Goal: Transaction & Acquisition: Download file/media

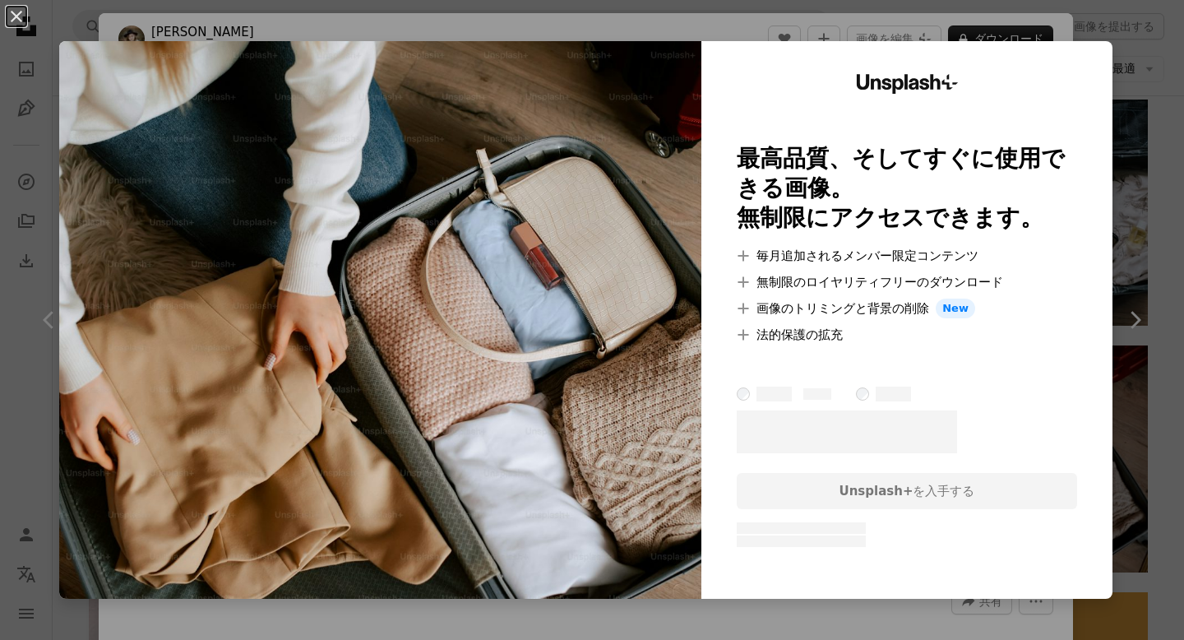
scroll to position [1, 0]
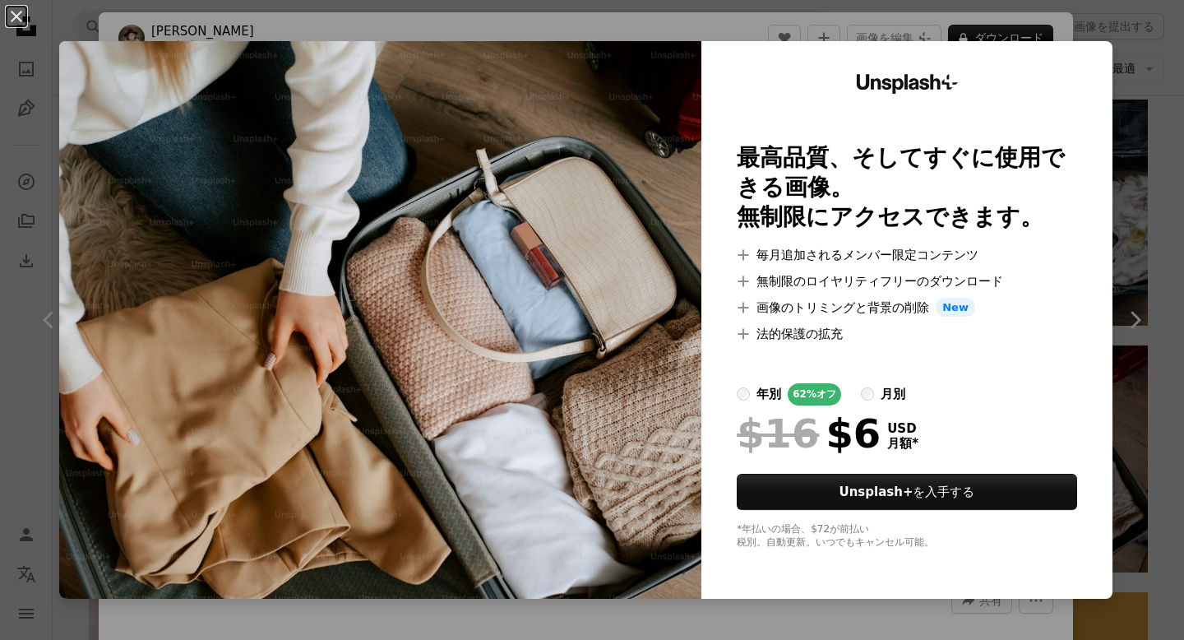
click at [1073, 22] on div "An X shape Unsplash+ 最高品質、そしてすぐに使用できる画像。 無制限にアクセスできます。 A plus sign 毎月追加されるメンバー限…" at bounding box center [592, 320] width 1184 height 640
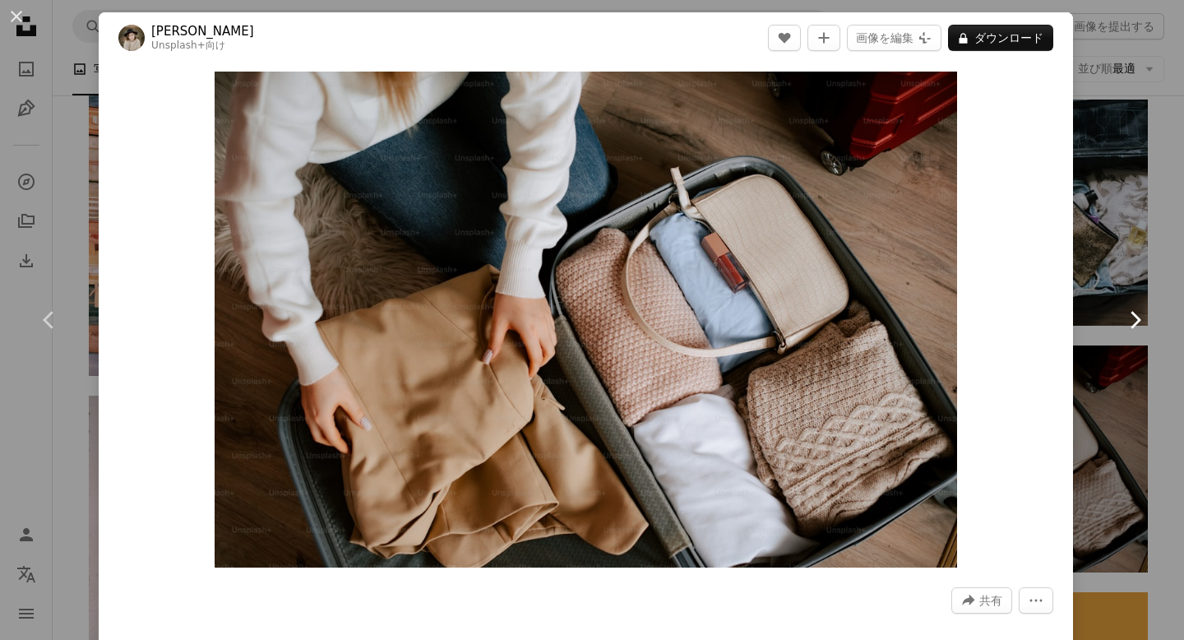
click at [1108, 252] on link "Chevron right" at bounding box center [1134, 320] width 99 height 158
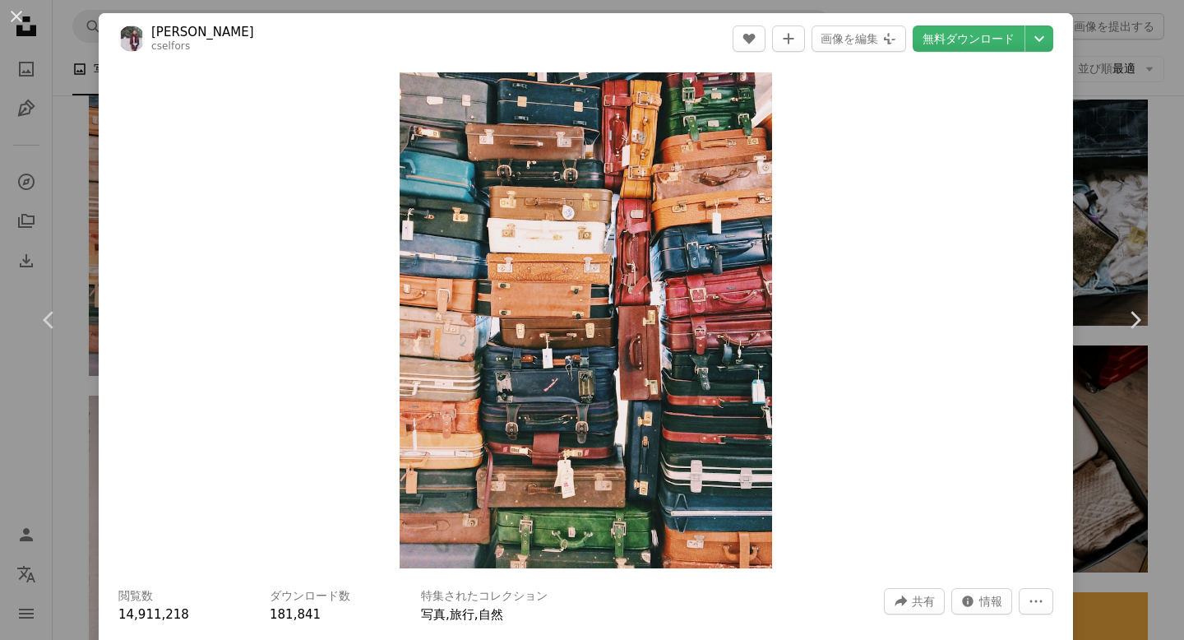
click at [1140, 92] on div "An X shape Chevron left Chevron right Caroline Selfors cselfors A heart A plus …" at bounding box center [592, 320] width 1184 height 640
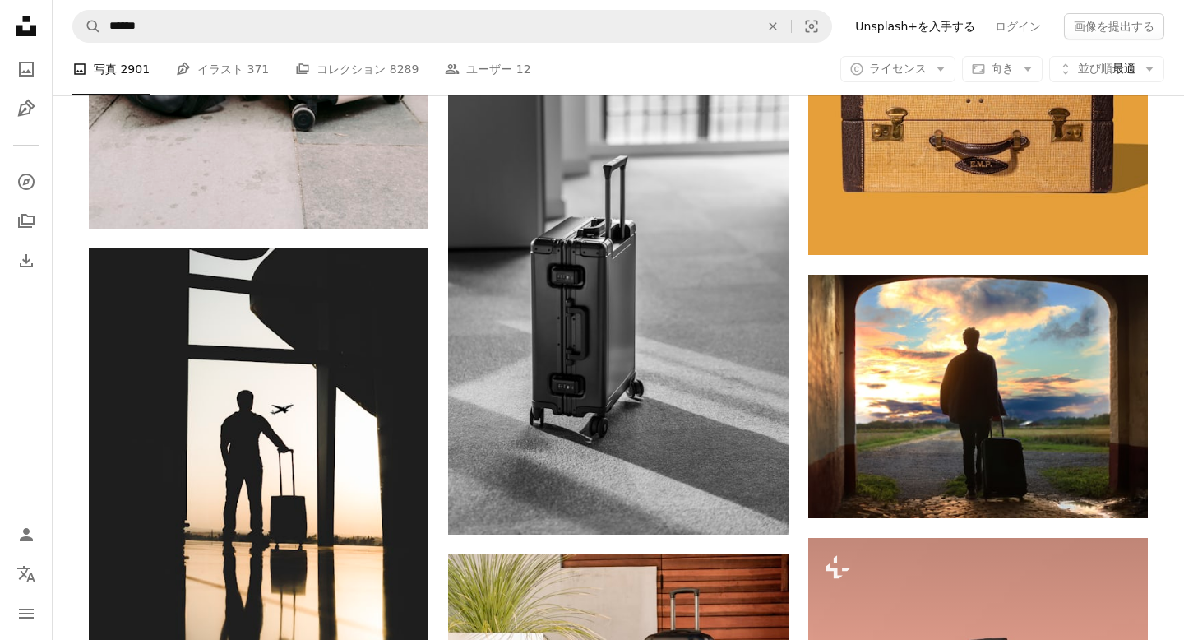
scroll to position [1334, 0]
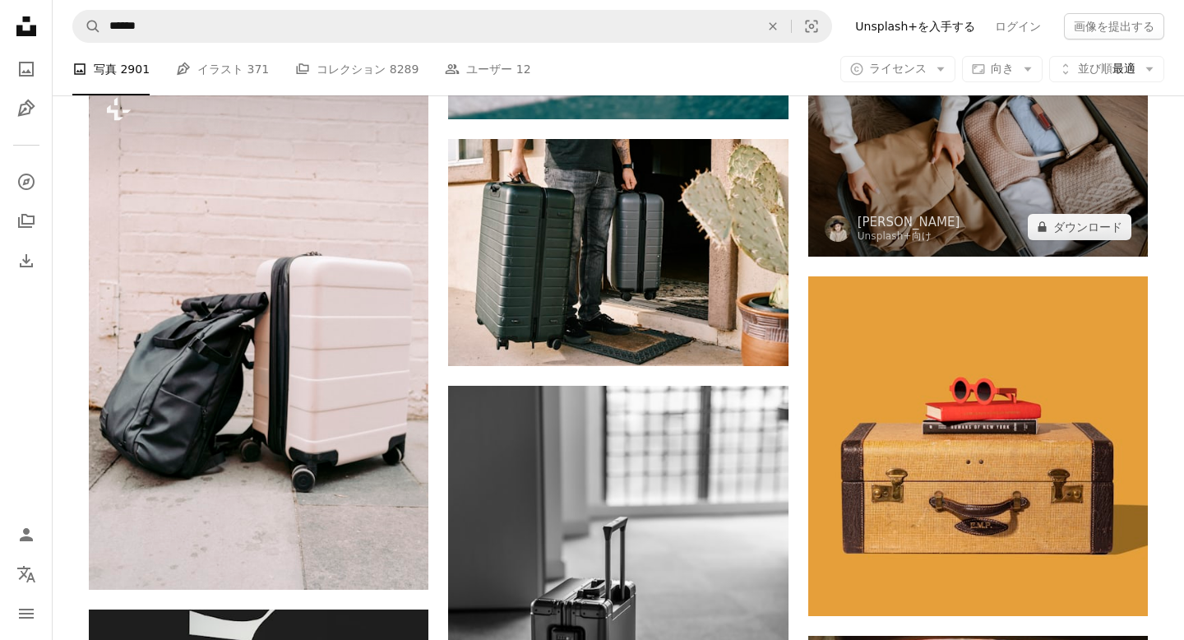
click at [1080, 160] on img at bounding box center [978, 143] width 340 height 227
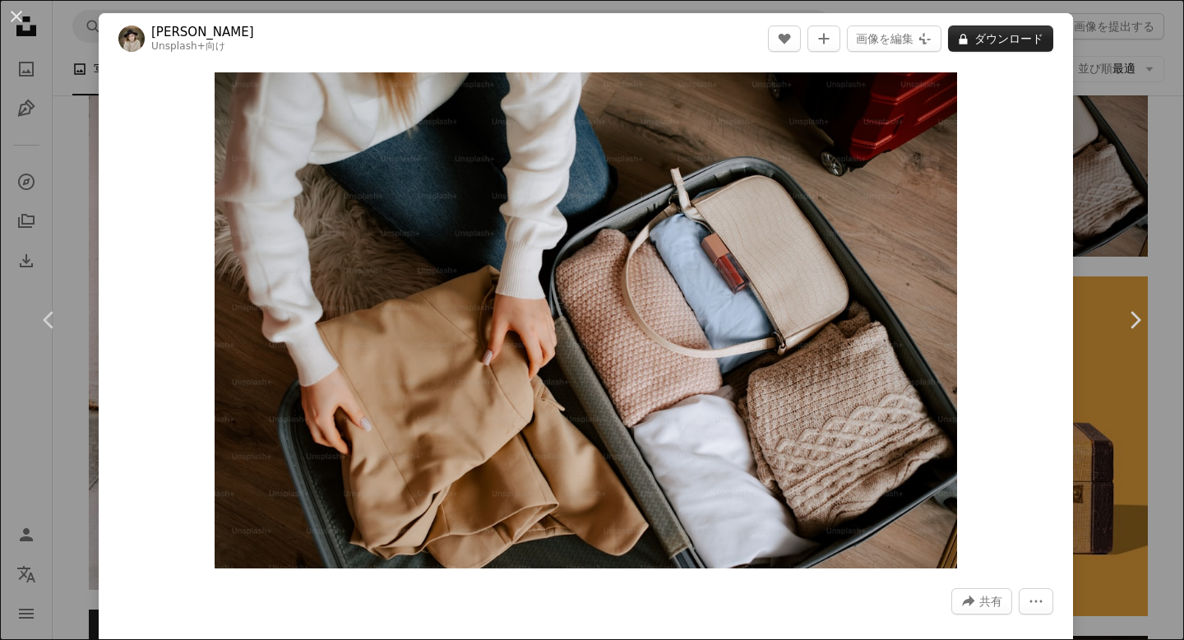
click at [992, 31] on button "A lock ダウンロード" at bounding box center [1000, 38] width 105 height 26
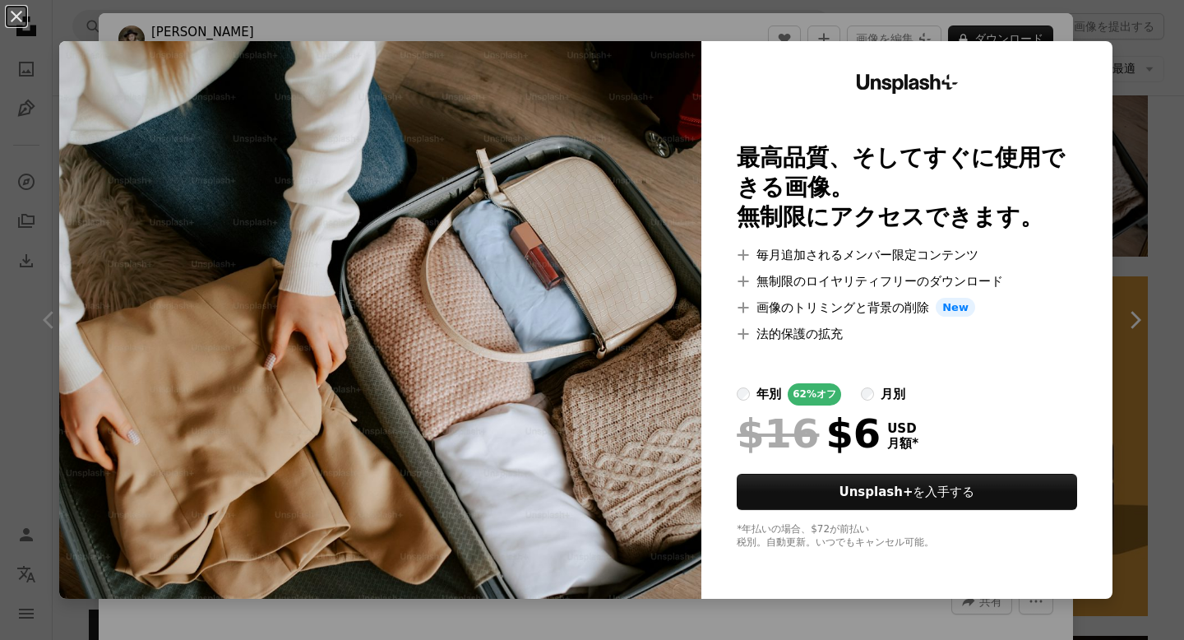
click at [1059, 29] on div "An X shape Unsplash+ 最高品質、そしてすぐに使用できる画像。 無制限にアクセスできます。 A plus sign 毎月追加されるメンバー限…" at bounding box center [592, 320] width 1184 height 640
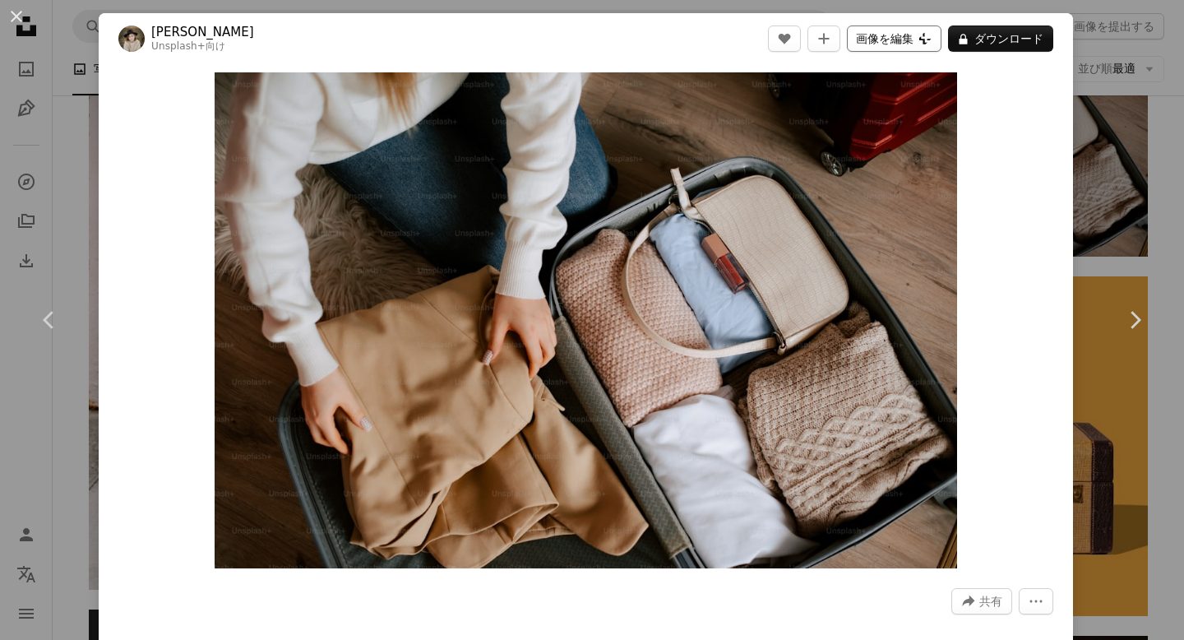
click at [909, 35] on button "画像を編集 Plus sign for Unsplash+" at bounding box center [894, 38] width 95 height 26
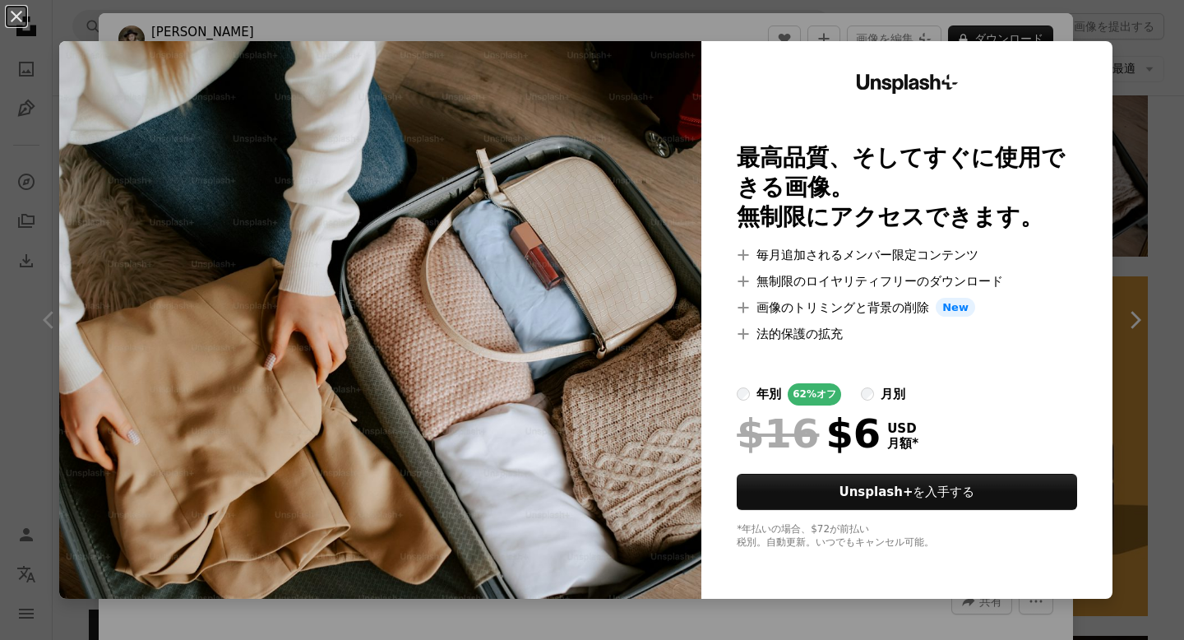
click at [793, 30] on div "An X shape Unsplash+ 最高品質、そしてすぐに使用できる画像。 無制限にアクセスできます。 A plus sign 毎月追加されるメンバー限…" at bounding box center [592, 320] width 1184 height 640
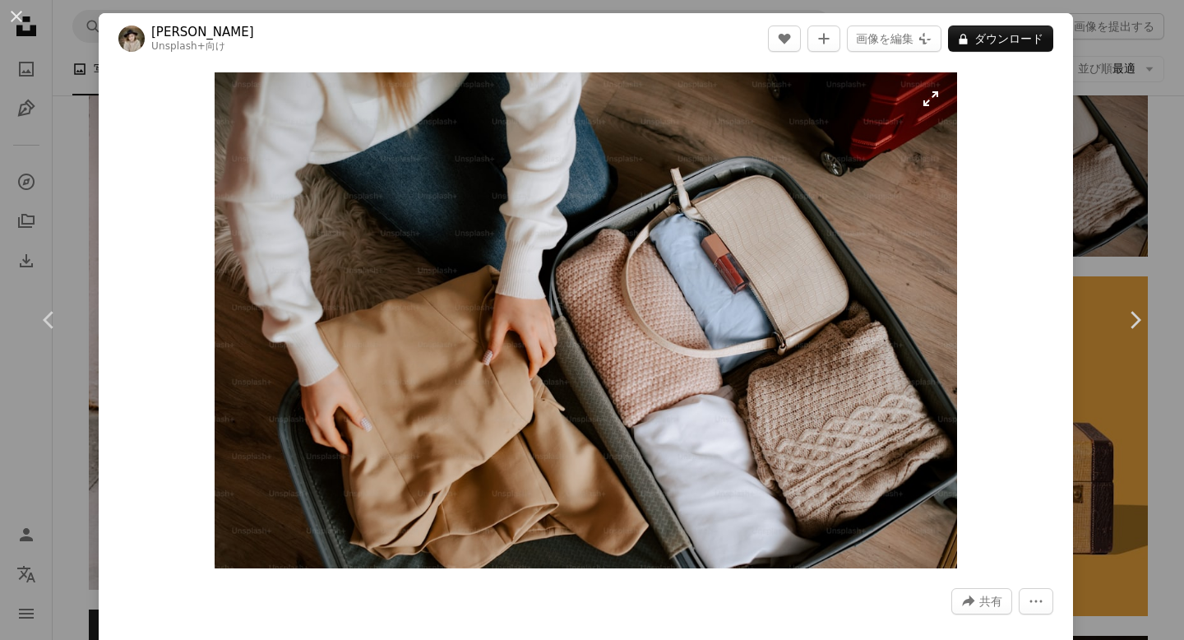
click at [442, 166] on img "この画像でズームインする" at bounding box center [586, 320] width 742 height 496
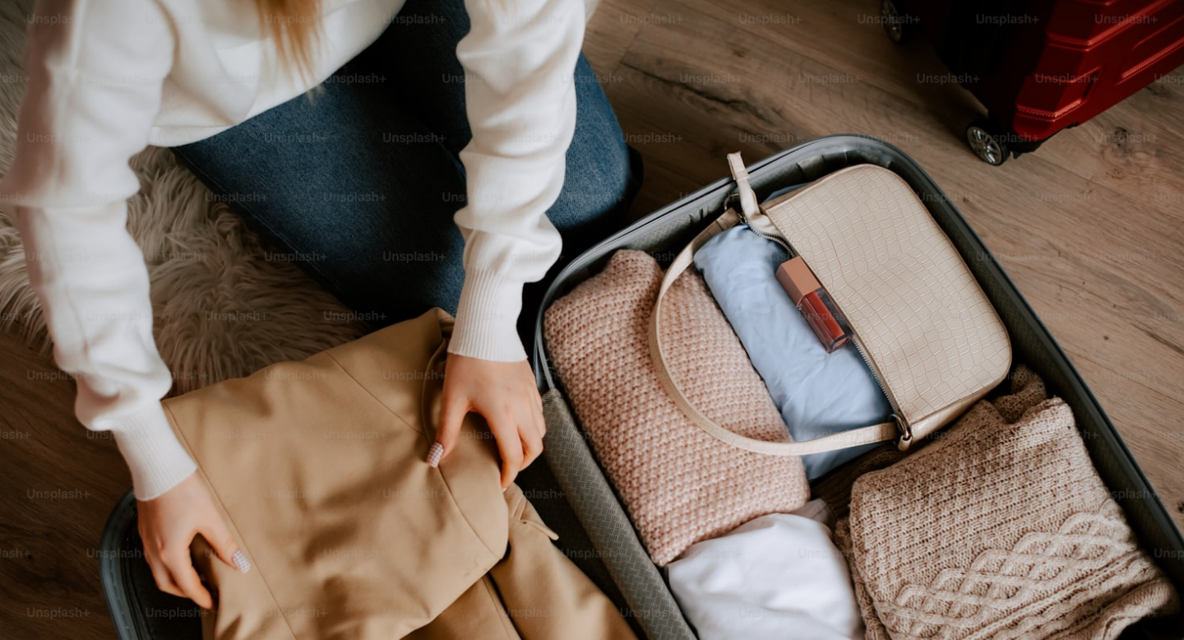
scroll to position [76, 0]
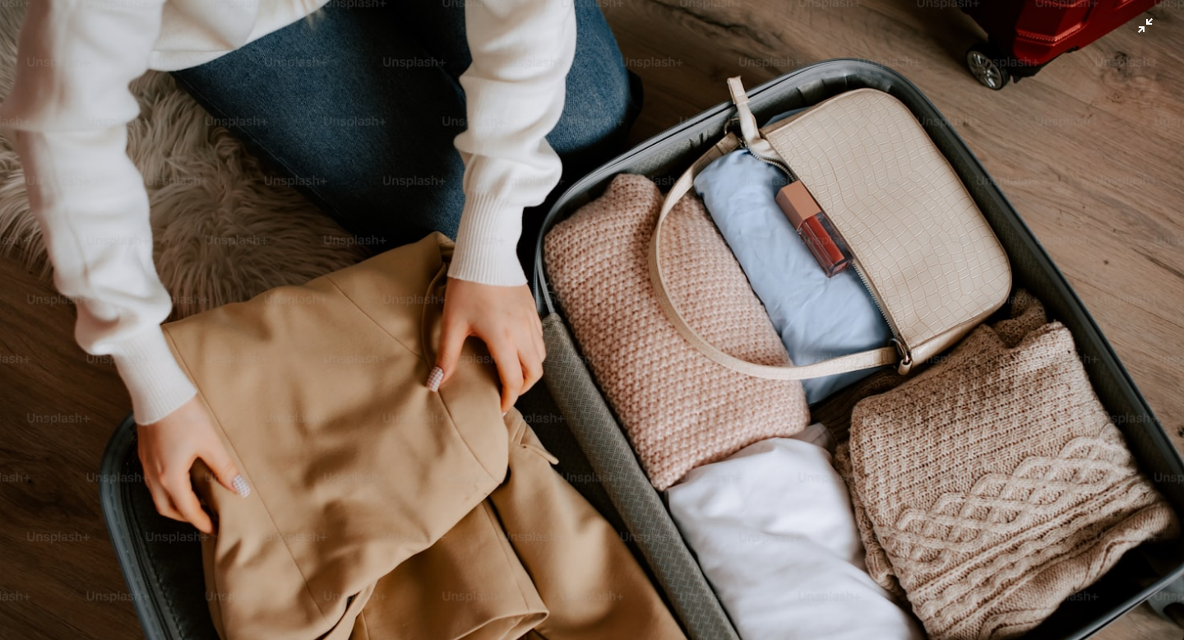
click at [423, 146] on img "この画像でズームアウトする" at bounding box center [592, 320] width 1186 height 792
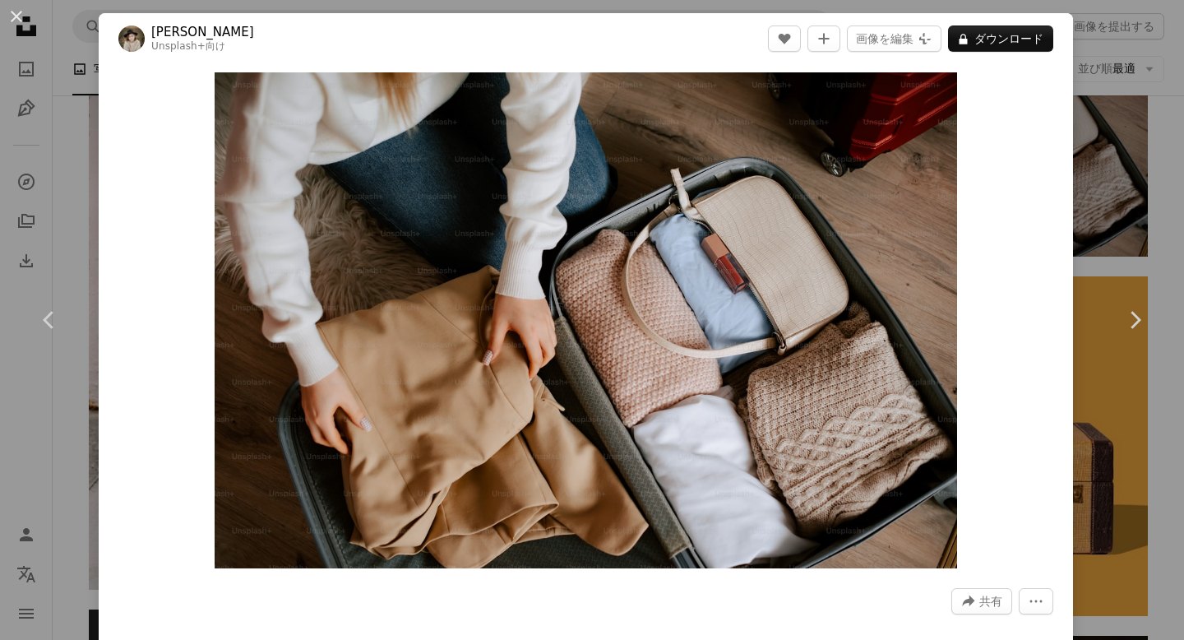
click at [423, 146] on img "この画像でズームインする" at bounding box center [586, 320] width 742 height 496
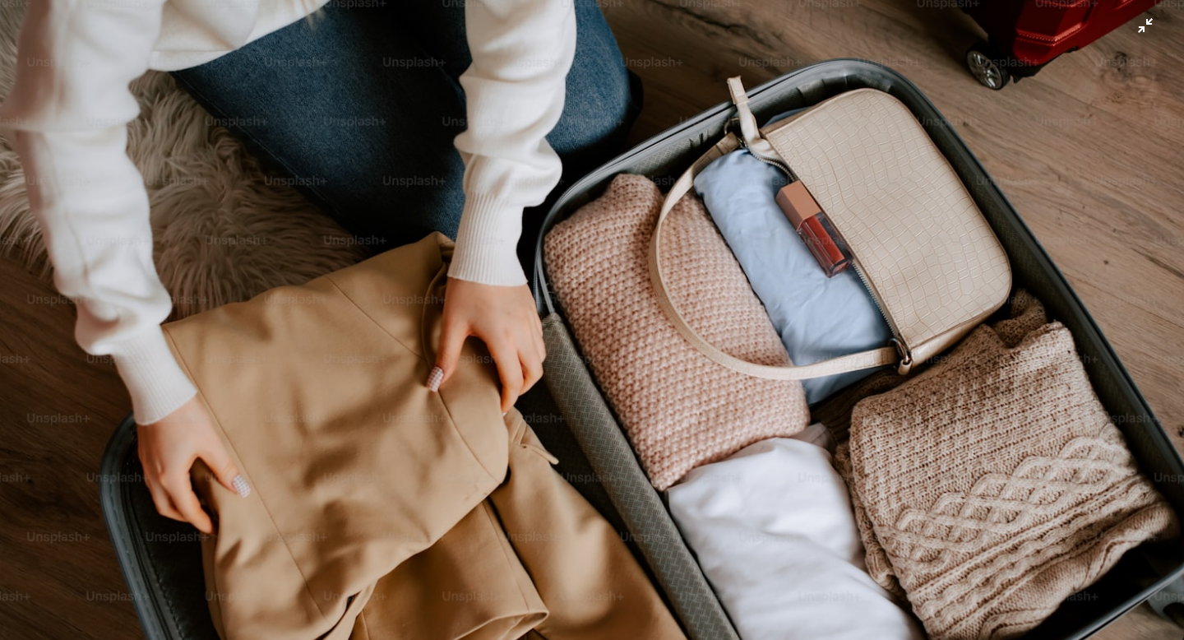
click at [415, 146] on img "この画像でズームアウトする" at bounding box center [592, 320] width 1186 height 792
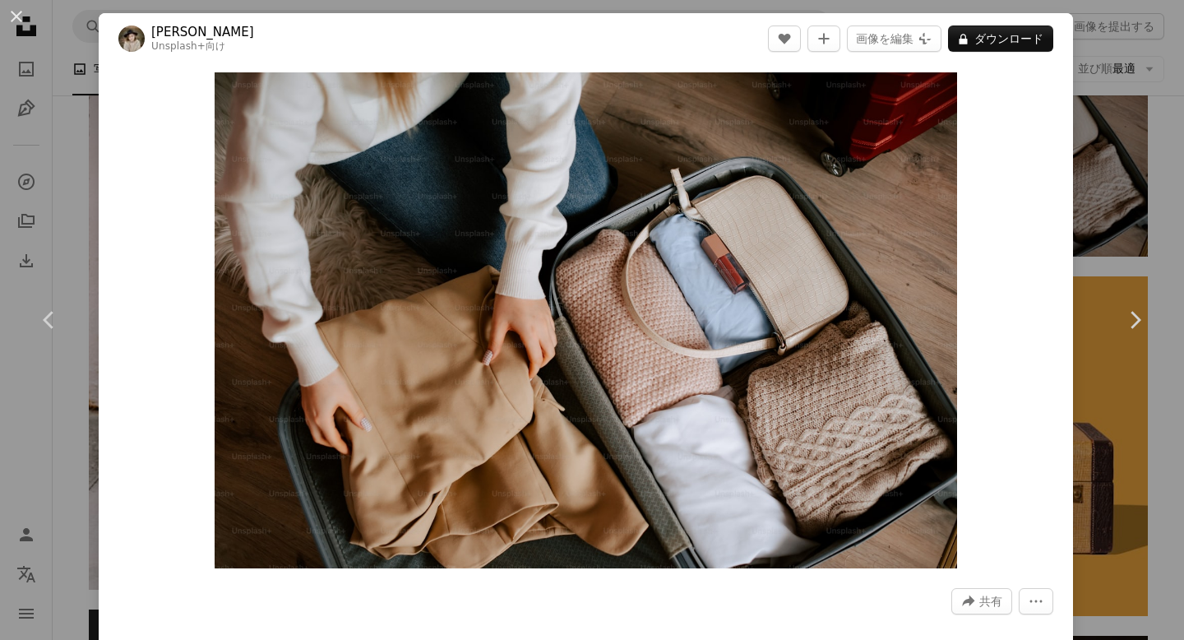
click at [49, 169] on div "An X shape Chevron left Chevron right [PERSON_NAME] Unsplash+ 向け A heart A plus…" at bounding box center [592, 320] width 1184 height 640
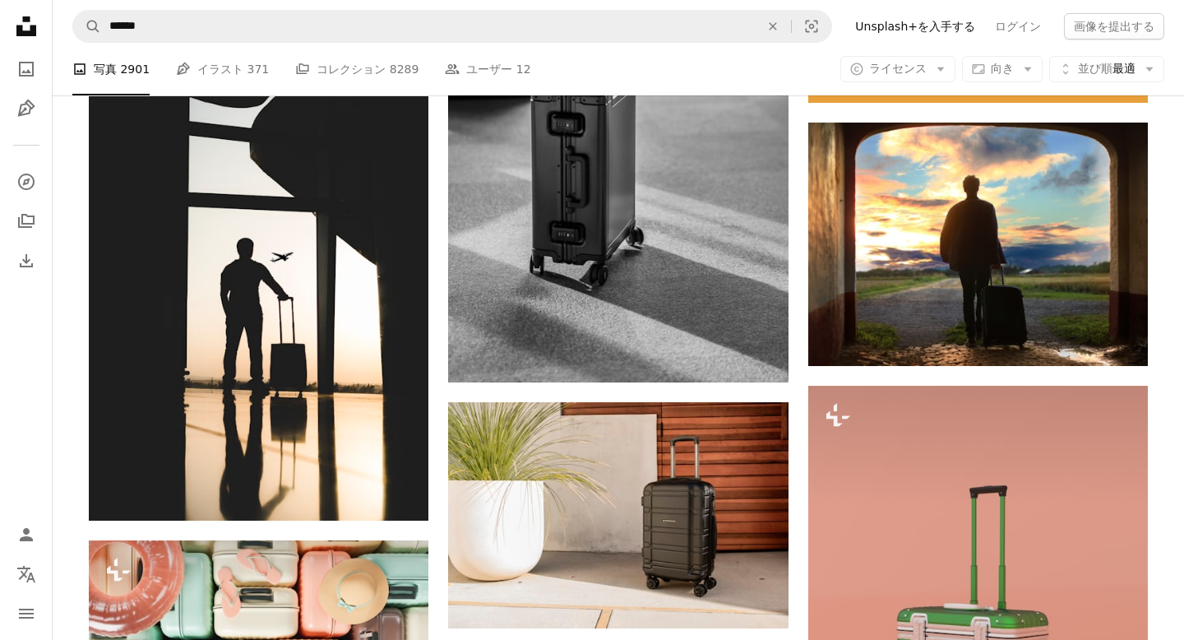
scroll to position [1931, 0]
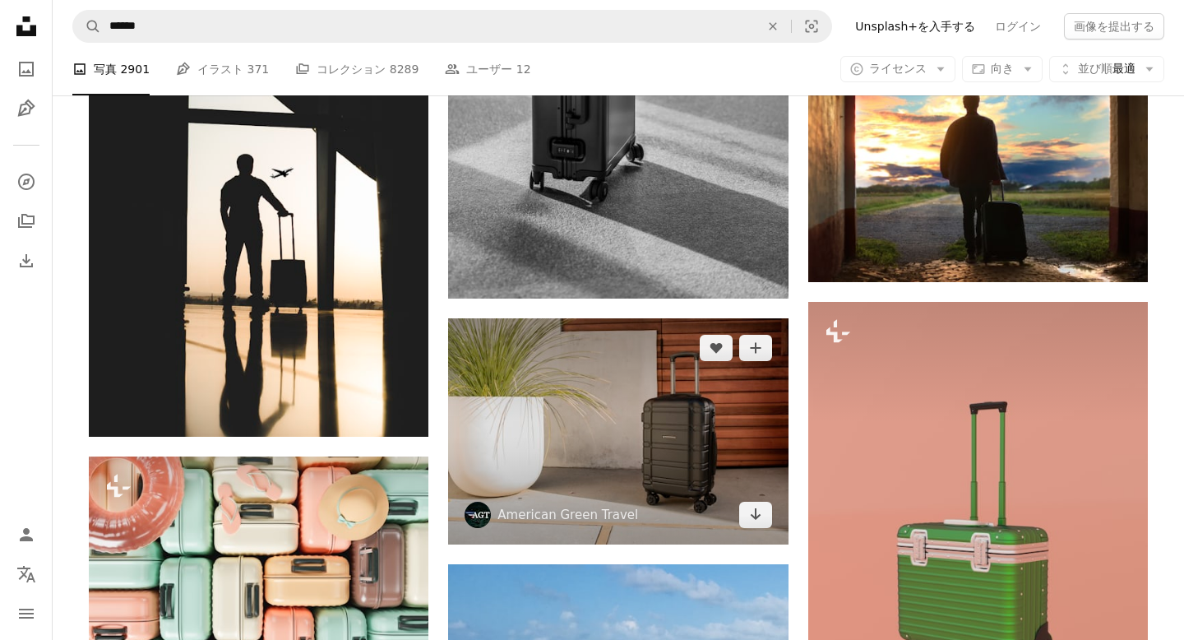
click at [534, 356] on img at bounding box center [618, 431] width 340 height 226
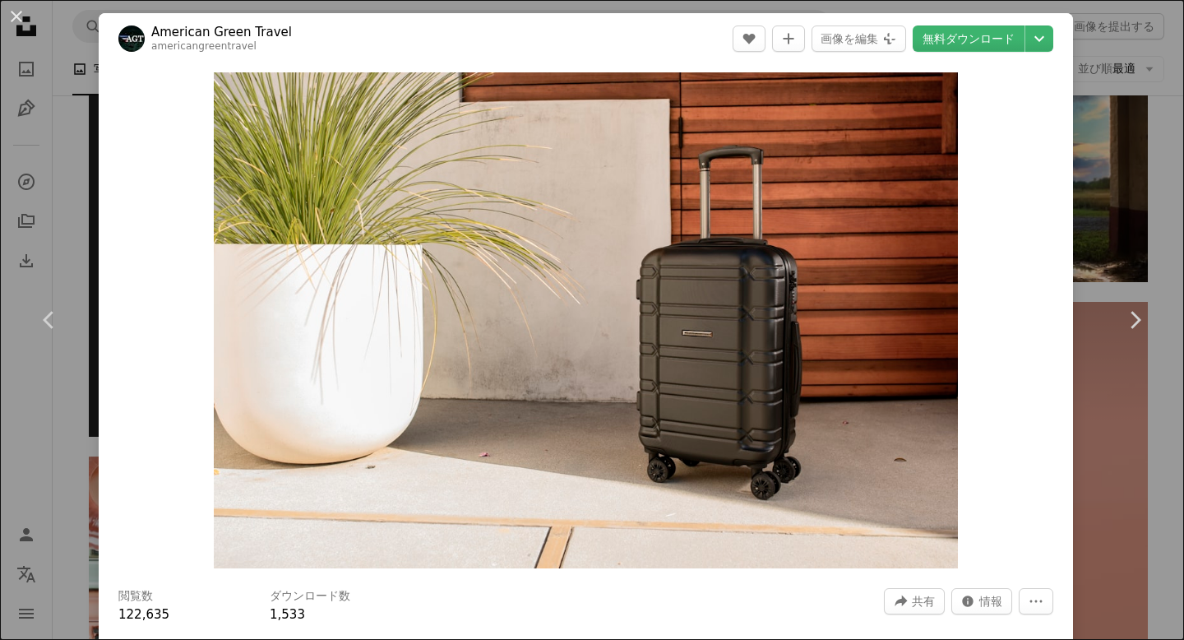
click at [169, 225] on div "Zoom in" at bounding box center [586, 320] width 974 height 512
click at [21, 20] on button "An X shape" at bounding box center [17, 17] width 20 height 20
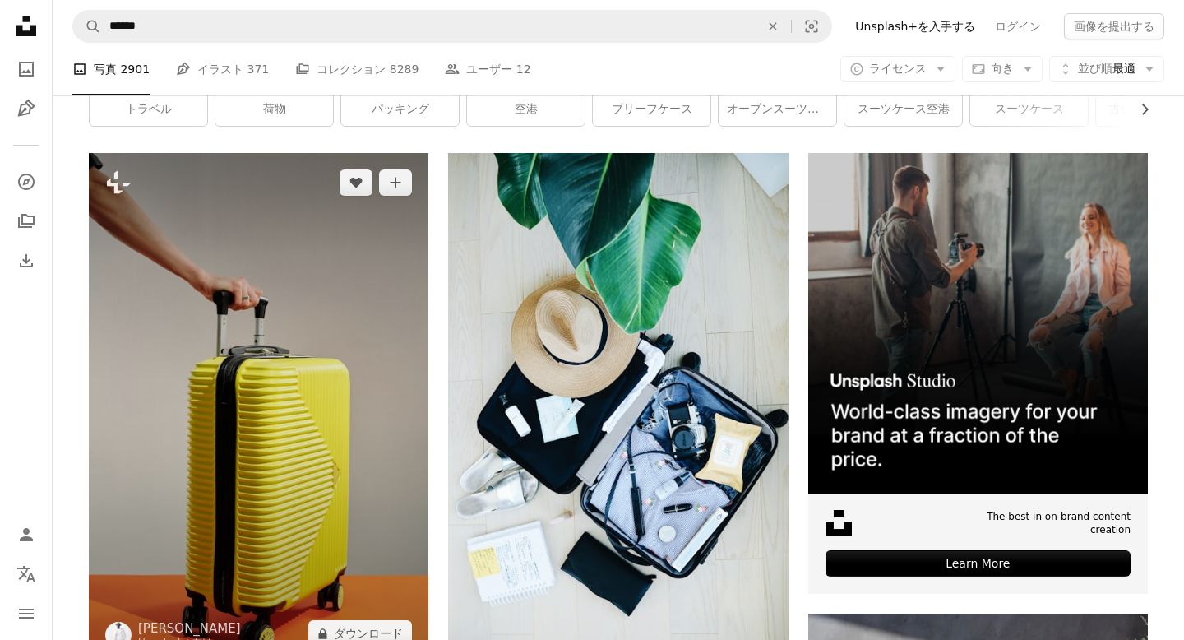
scroll to position [118, 0]
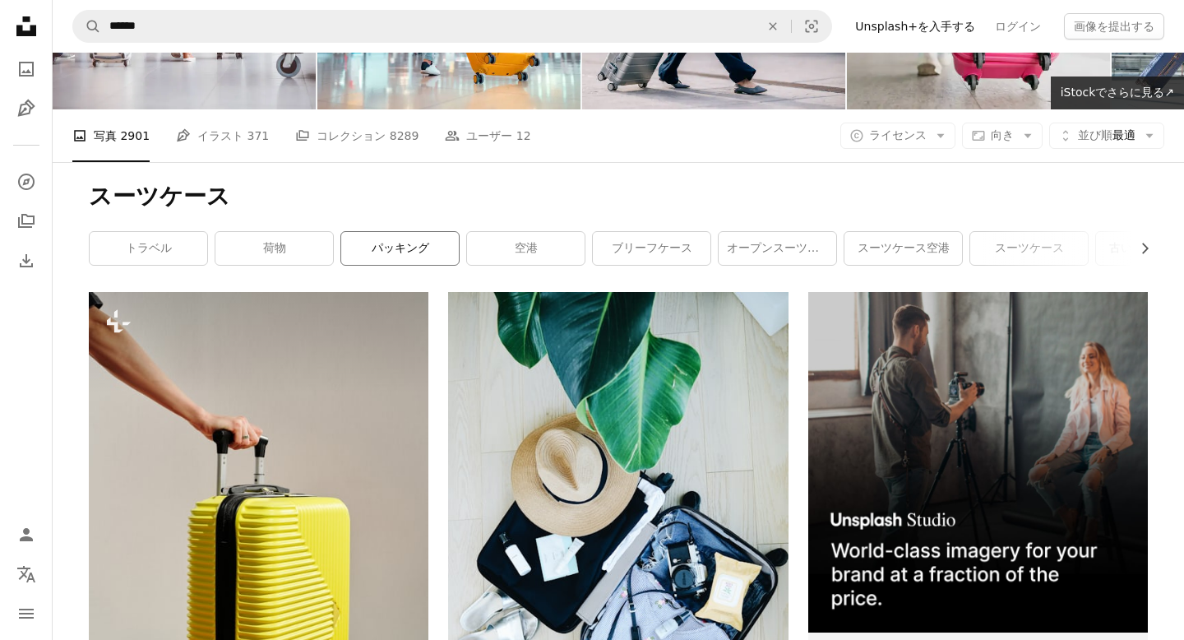
click at [414, 244] on link "パッキング" at bounding box center [400, 248] width 118 height 33
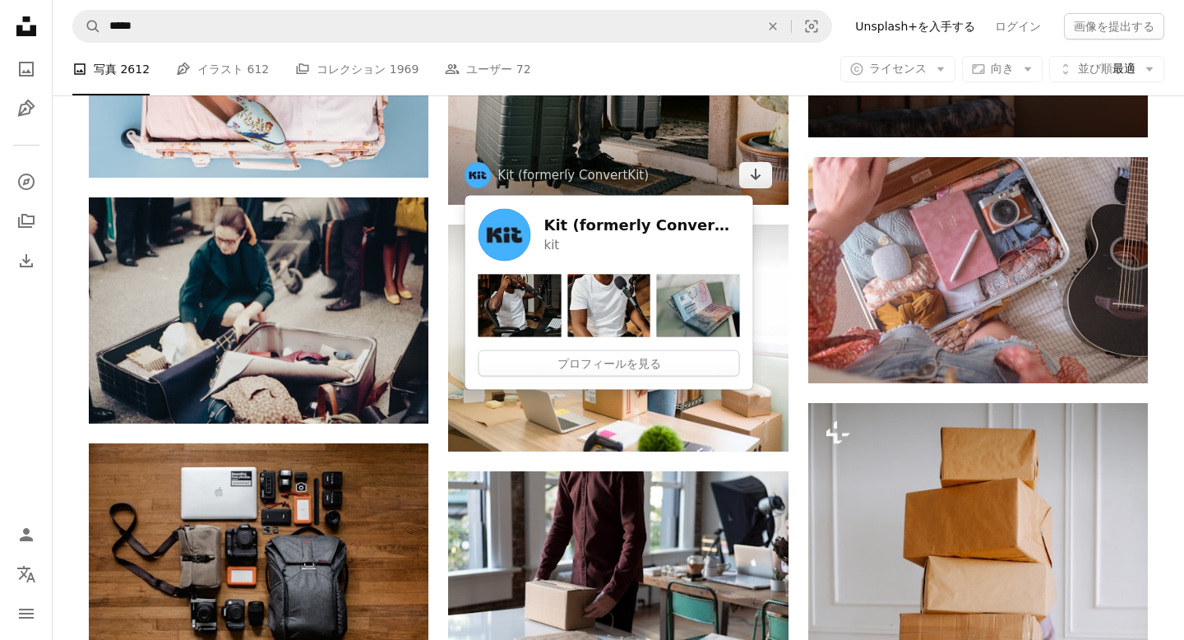
scroll to position [1750, 0]
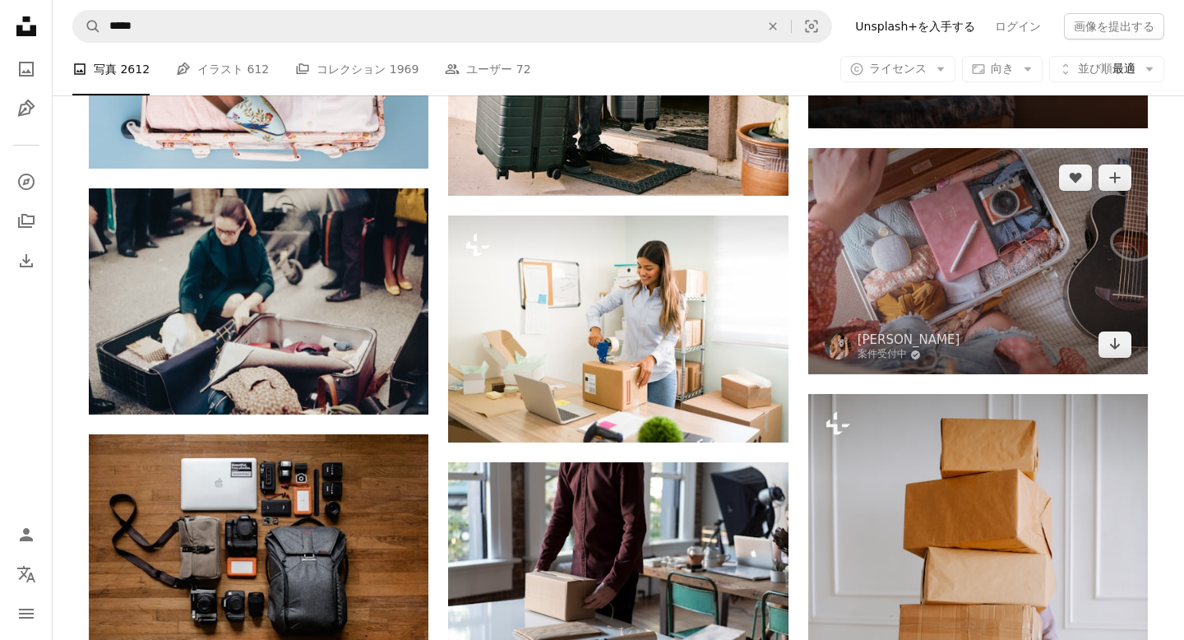
click at [971, 277] on img at bounding box center [978, 261] width 340 height 226
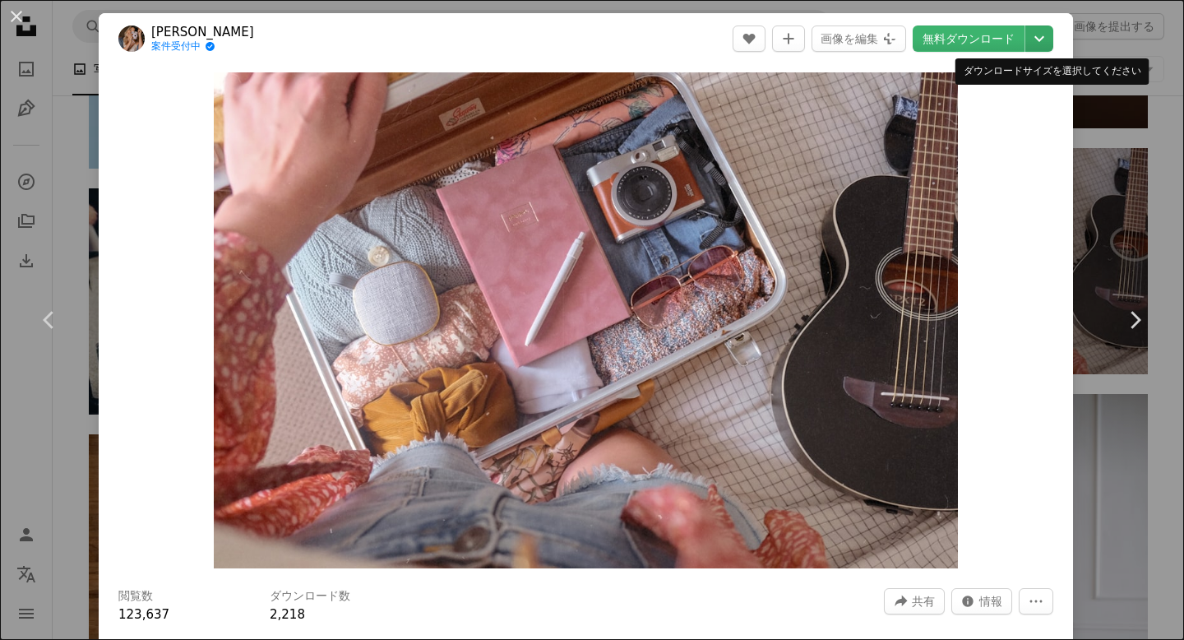
click at [1047, 39] on icon "Chevron down" at bounding box center [1039, 39] width 26 height 20
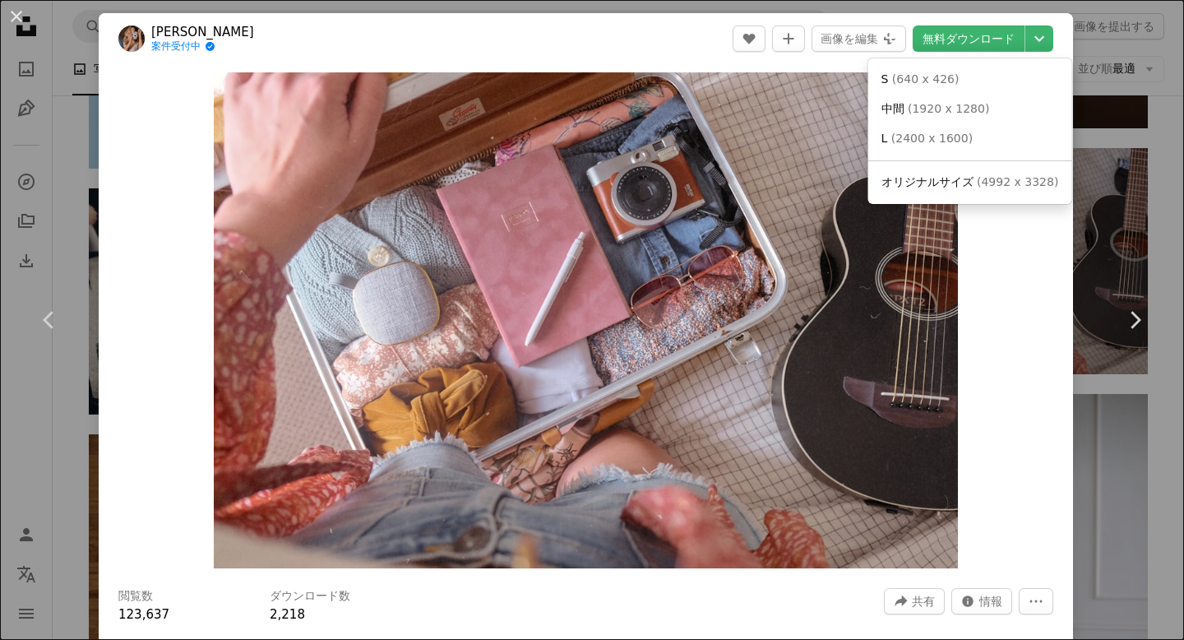
click at [1000, 35] on dialog "An X shape Chevron left Chevron right [PERSON_NAME] 案件受付中 A checkmark inside of…" at bounding box center [592, 320] width 1184 height 640
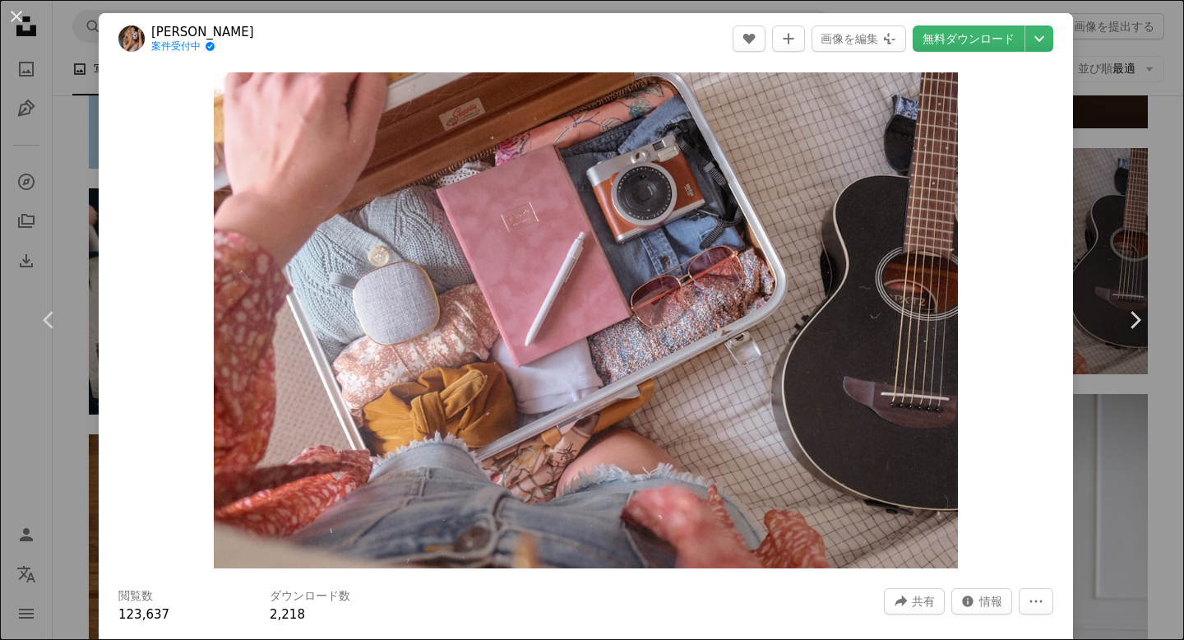
click at [1000, 35] on link "無料ダウンロード" at bounding box center [969, 38] width 112 height 26
